Goal: Task Accomplishment & Management: Use online tool/utility

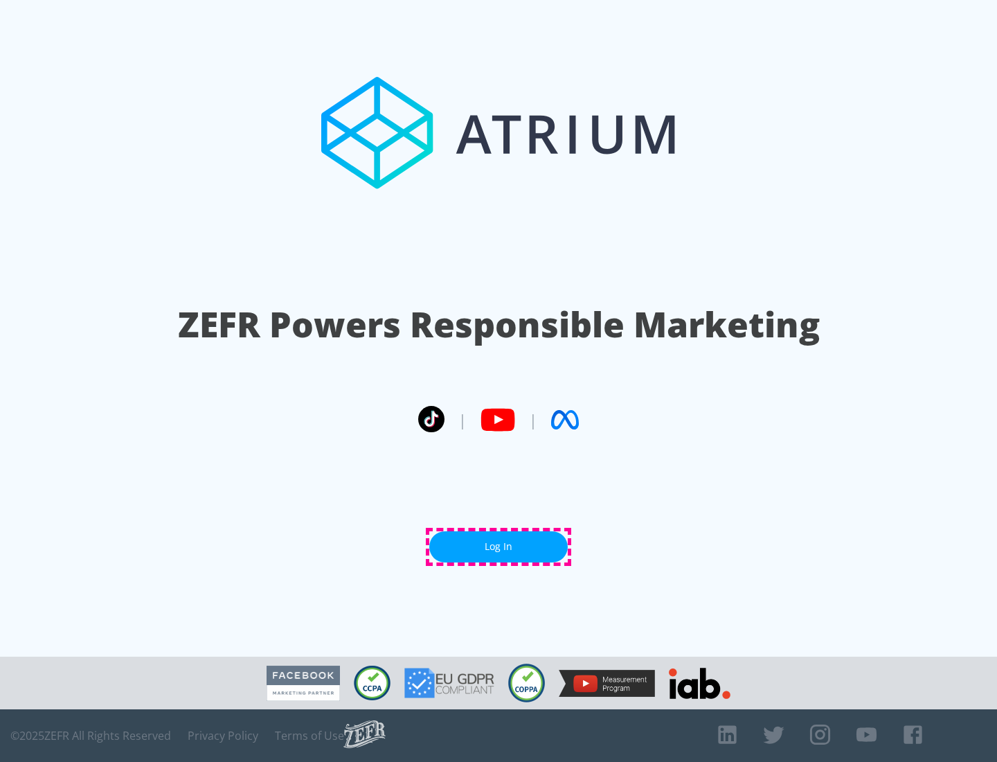
click at [499, 546] on link "Log In" at bounding box center [498, 546] width 139 height 31
